Goal: Information Seeking & Learning: Learn about a topic

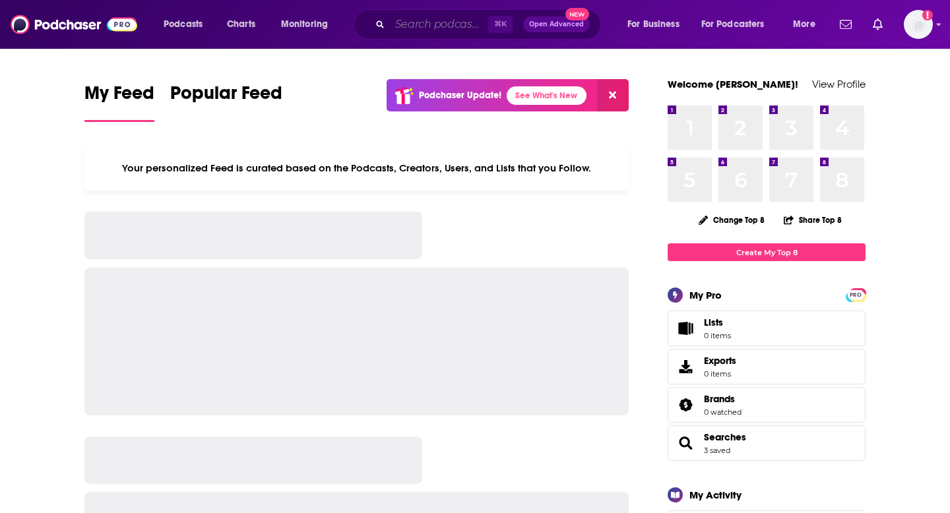
click at [401, 30] on input "Search podcasts, credits, & more..." at bounding box center [439, 24] width 98 height 21
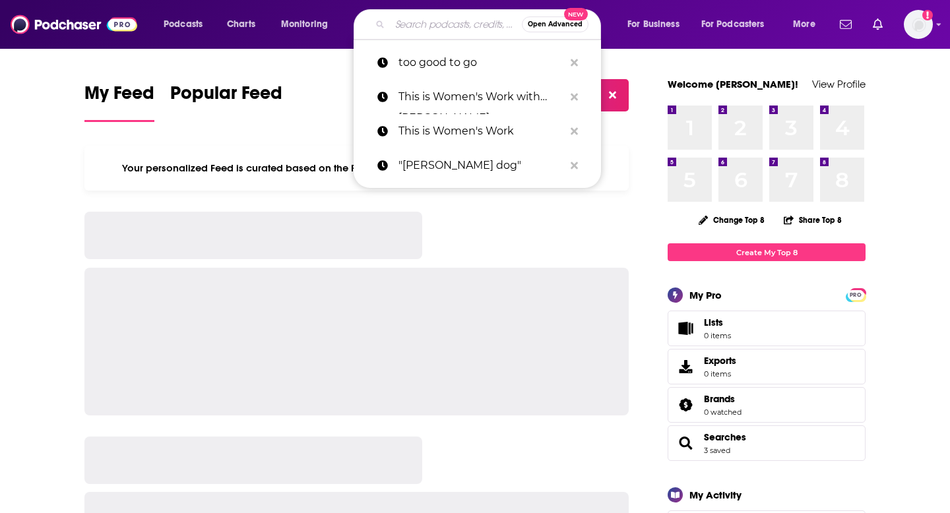
paste input "Renewables in Action"
type input "Renewables in Action"
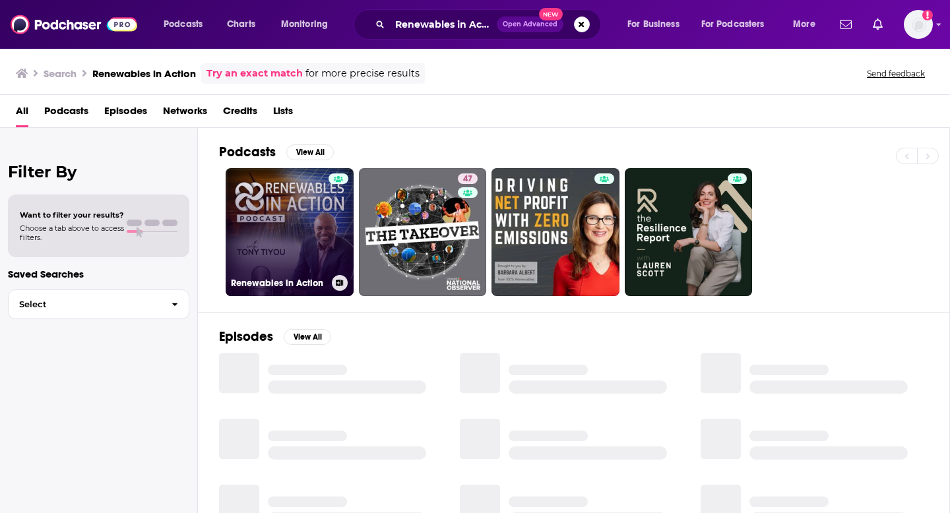
click at [284, 207] on link "Renewables in Action" at bounding box center [290, 232] width 128 height 128
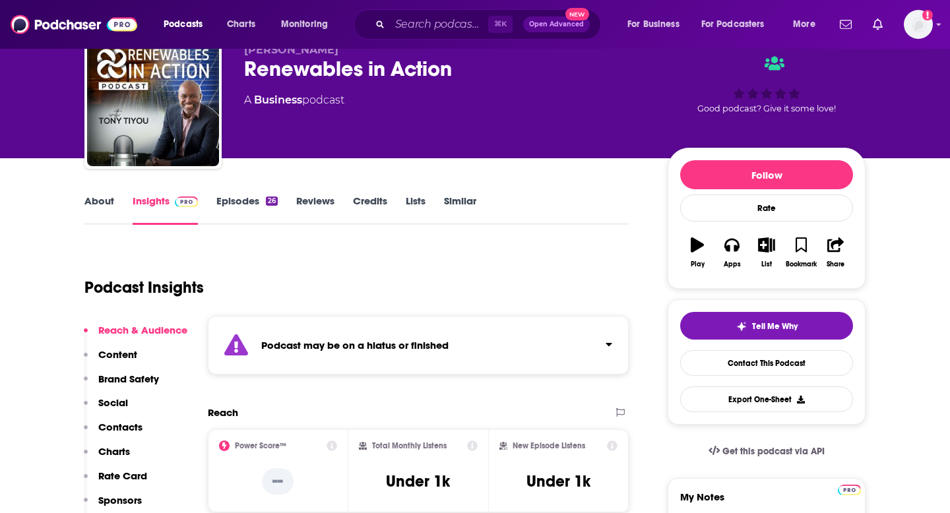
scroll to position [61, 0]
